Goal: Transaction & Acquisition: Download file/media

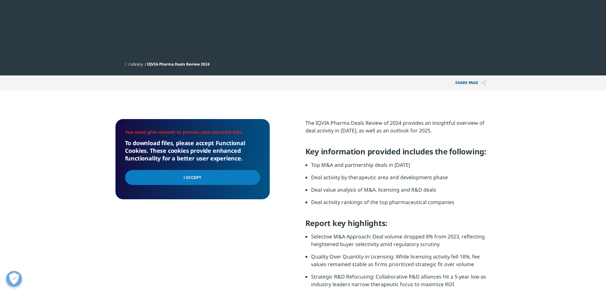
click at [252, 176] on div "I Accept" at bounding box center [192, 178] width 135 height 23
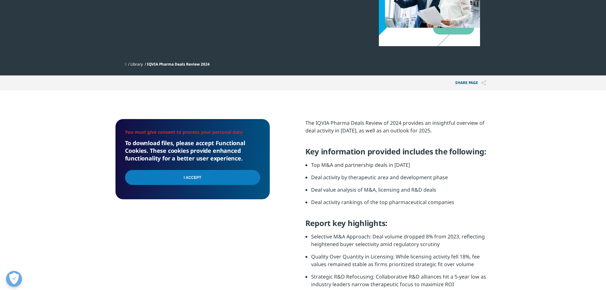
click at [244, 179] on input "I Accept" at bounding box center [192, 177] width 135 height 15
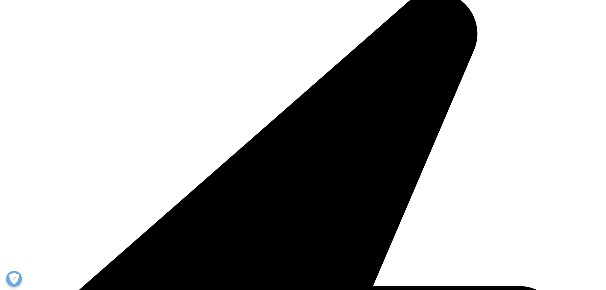
scroll to position [254, 375]
